Goal: Register for event/course

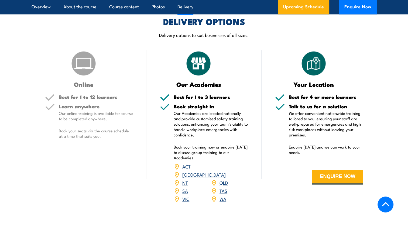
scroll to position [743, 0]
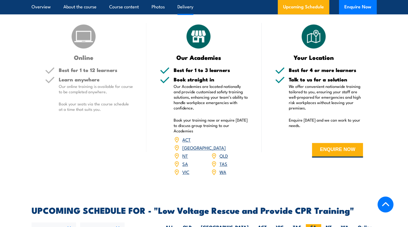
click at [314, 224] on label "SA" at bounding box center [313, 229] width 15 height 11
click at [316, 224] on input "SA" at bounding box center [318, 226] width 4 height 4
radio input "true"
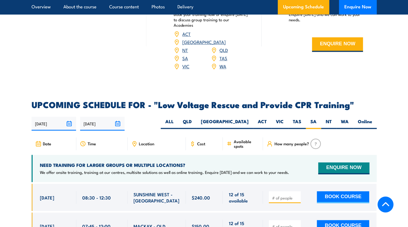
scroll to position [851, 0]
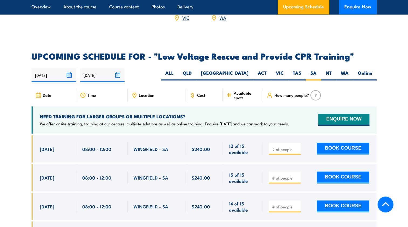
scroll to position [880, 0]
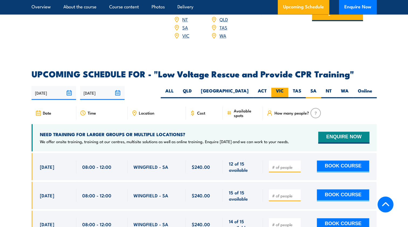
click at [279, 88] on label "VIC" at bounding box center [279, 93] width 17 height 11
click at [284, 88] on input "VIC" at bounding box center [286, 90] width 4 height 4
radio input "true"
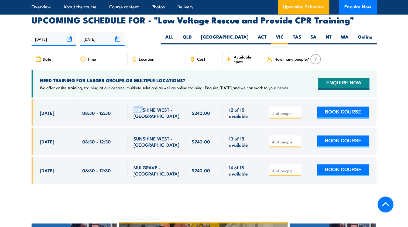
drag, startPoint x: 133, startPoint y: 93, endPoint x: 141, endPoint y: 95, distance: 8.8
click at [141, 99] on div "SUNSHINE WEST - VIC" at bounding box center [156, 112] width 58 height 27
drag, startPoint x: 141, startPoint y: 95, endPoint x: 145, endPoint y: 95, distance: 3.5
click at [145, 106] on span "SUNSHINE WEST - VIC" at bounding box center [156, 112] width 46 height 13
drag, startPoint x: 133, startPoint y: 94, endPoint x: 154, endPoint y: 100, distance: 21.5
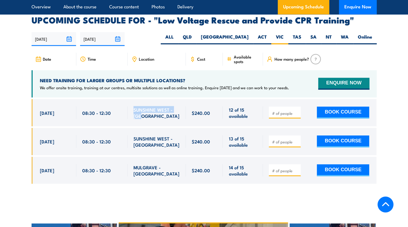
click at [154, 100] on div "SUNSHINE WEST - VIC" at bounding box center [156, 112] width 58 height 27
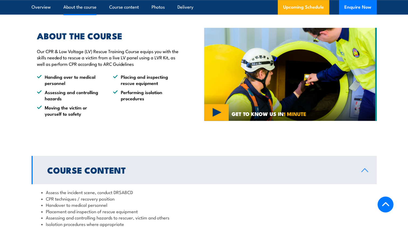
scroll to position [152, 0]
